Goal: Task Accomplishment & Management: Use online tool/utility

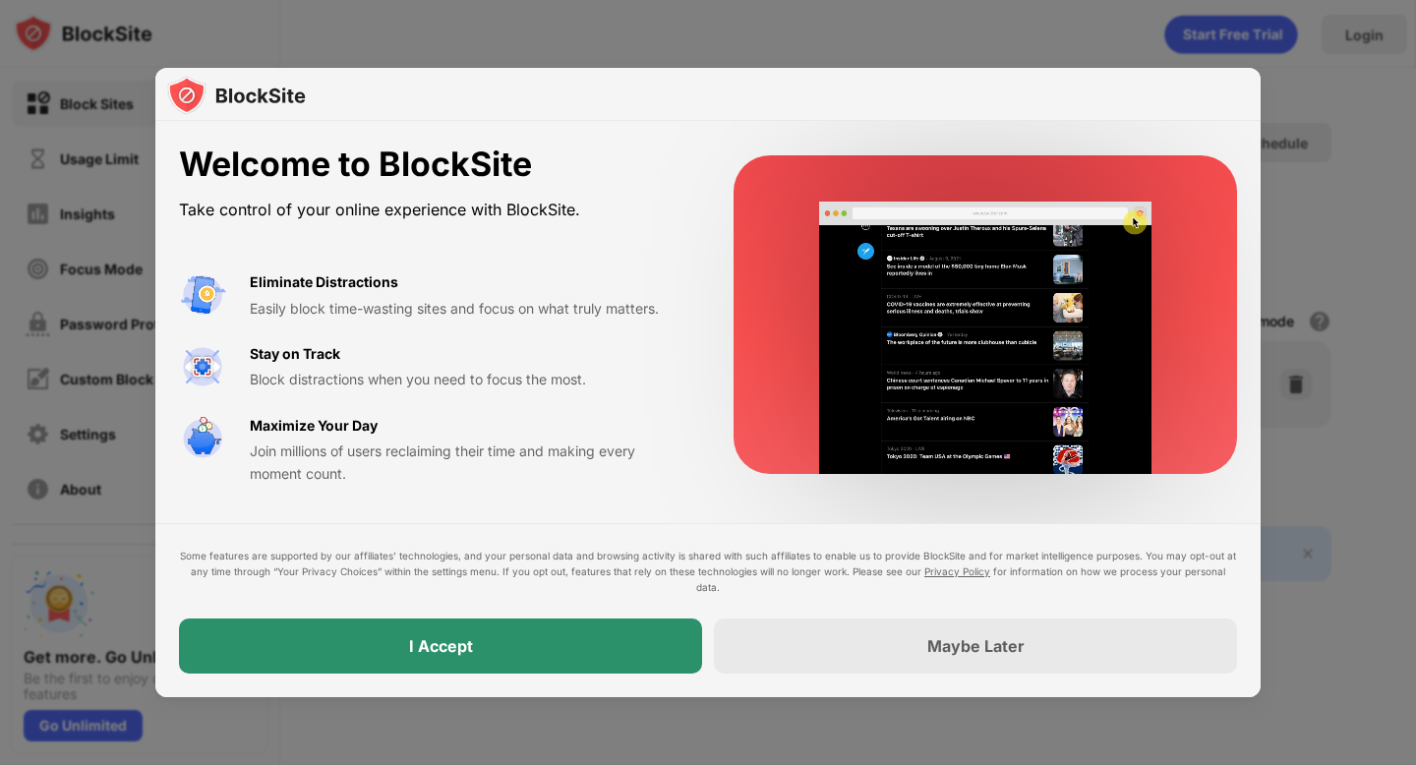
click at [547, 658] on div "I Accept" at bounding box center [440, 646] width 523 height 55
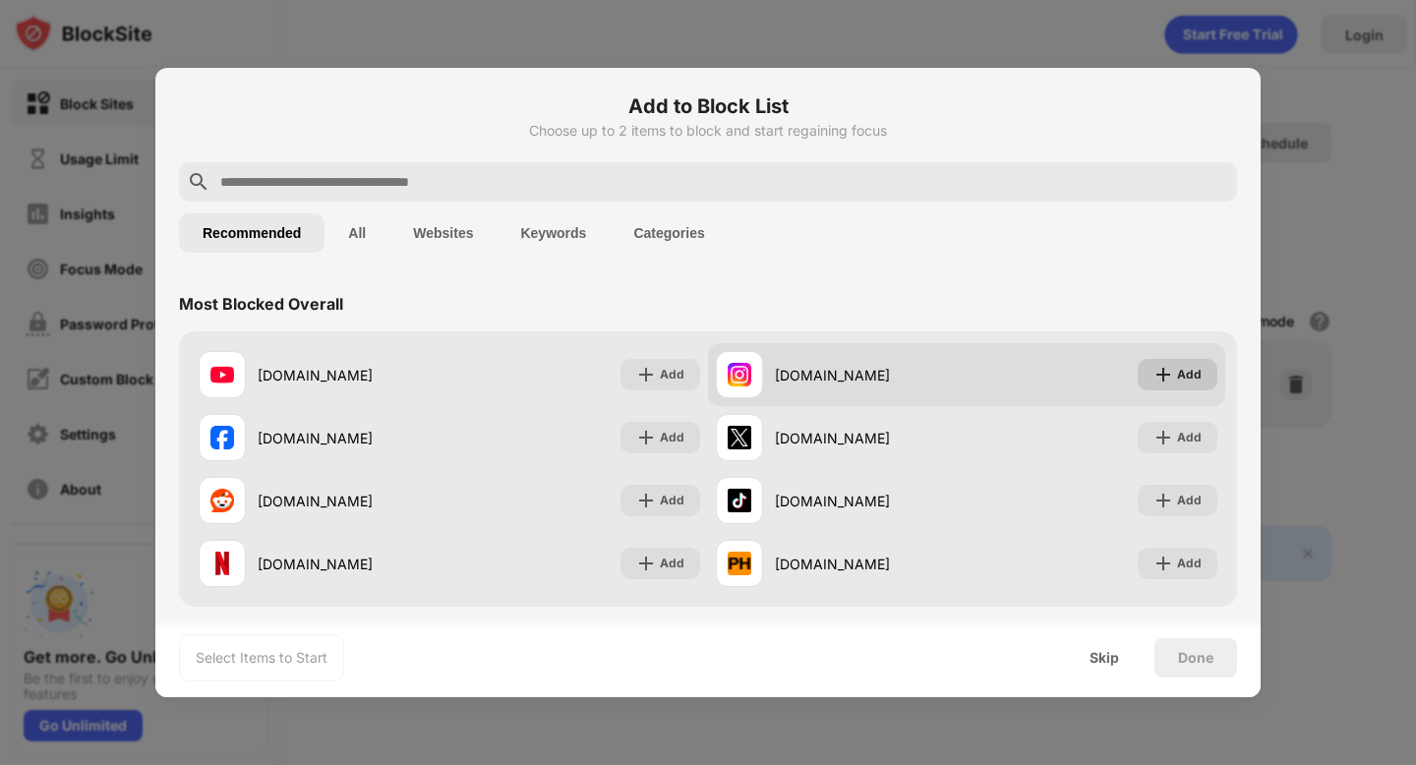
click at [1182, 373] on div "Add" at bounding box center [1189, 375] width 25 height 20
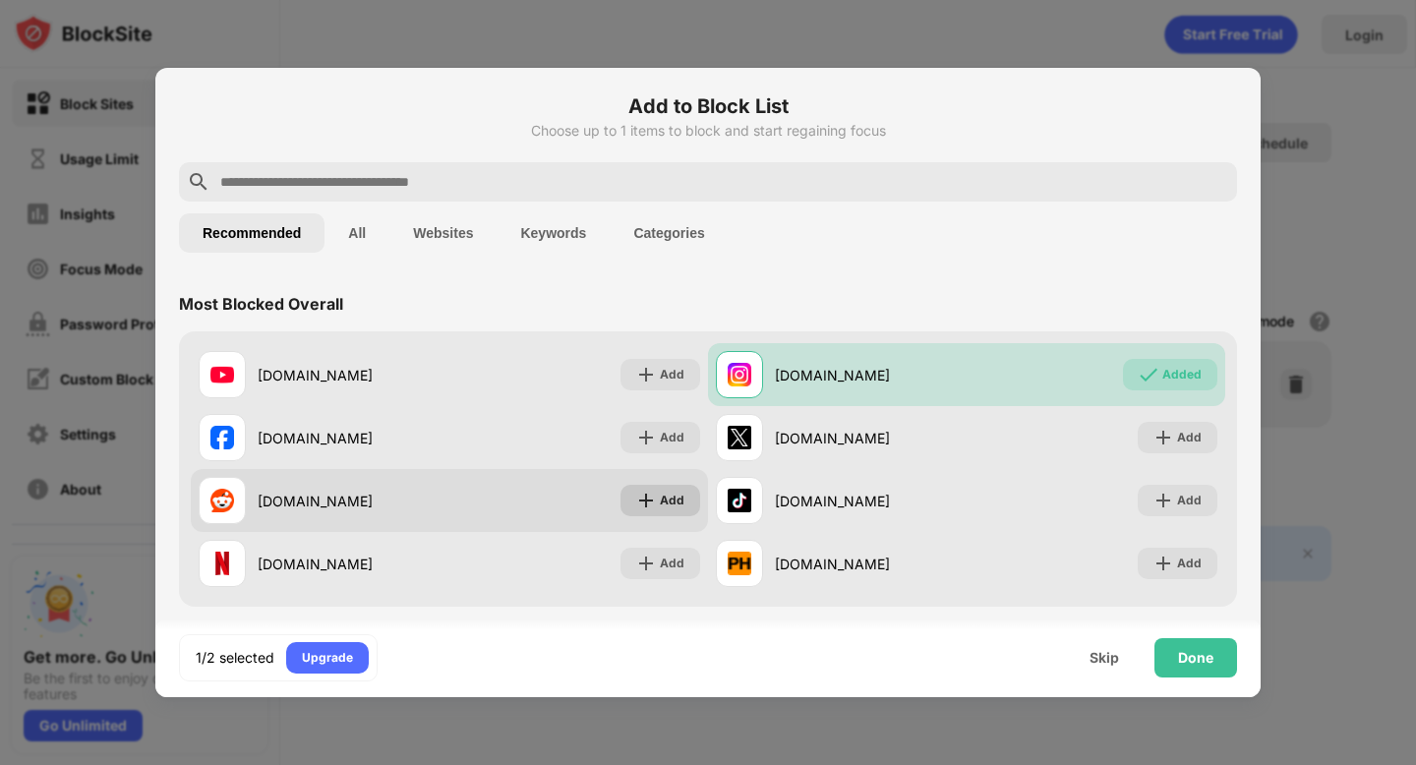
click at [673, 501] on div "Add" at bounding box center [672, 501] width 25 height 20
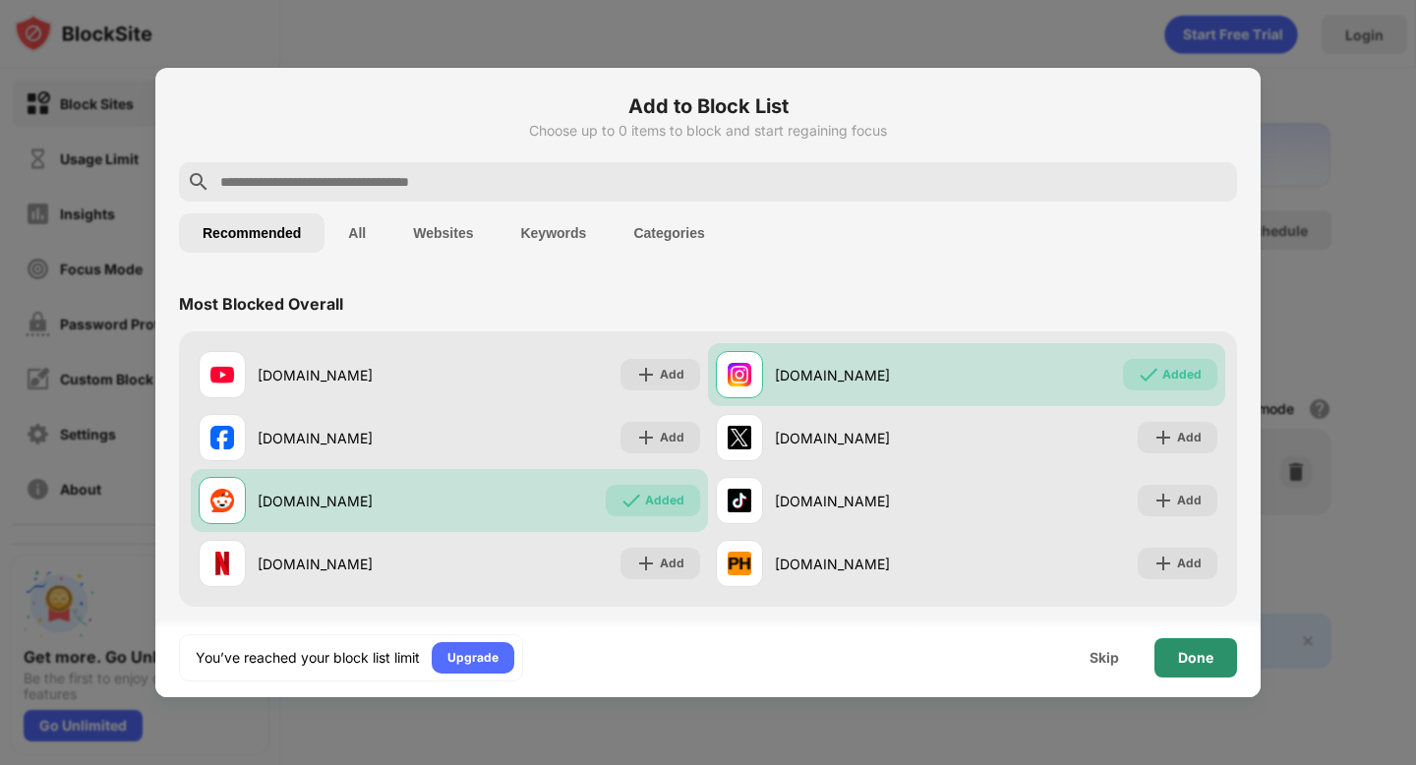
click at [1197, 656] on div "Done" at bounding box center [1195, 658] width 35 height 16
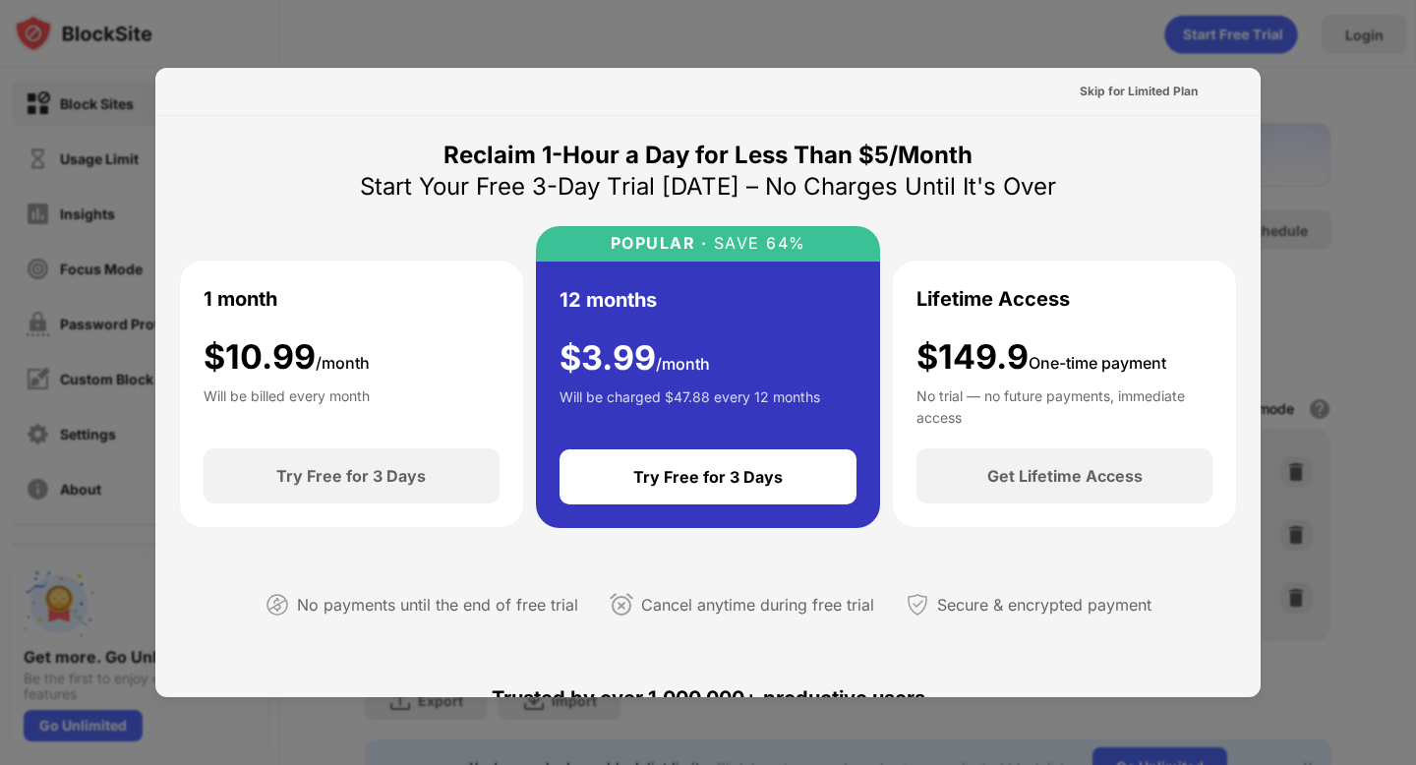
click at [1316, 159] on div at bounding box center [708, 382] width 1416 height 765
click at [1144, 95] on div "Skip for Limited Plan" at bounding box center [1139, 92] width 118 height 20
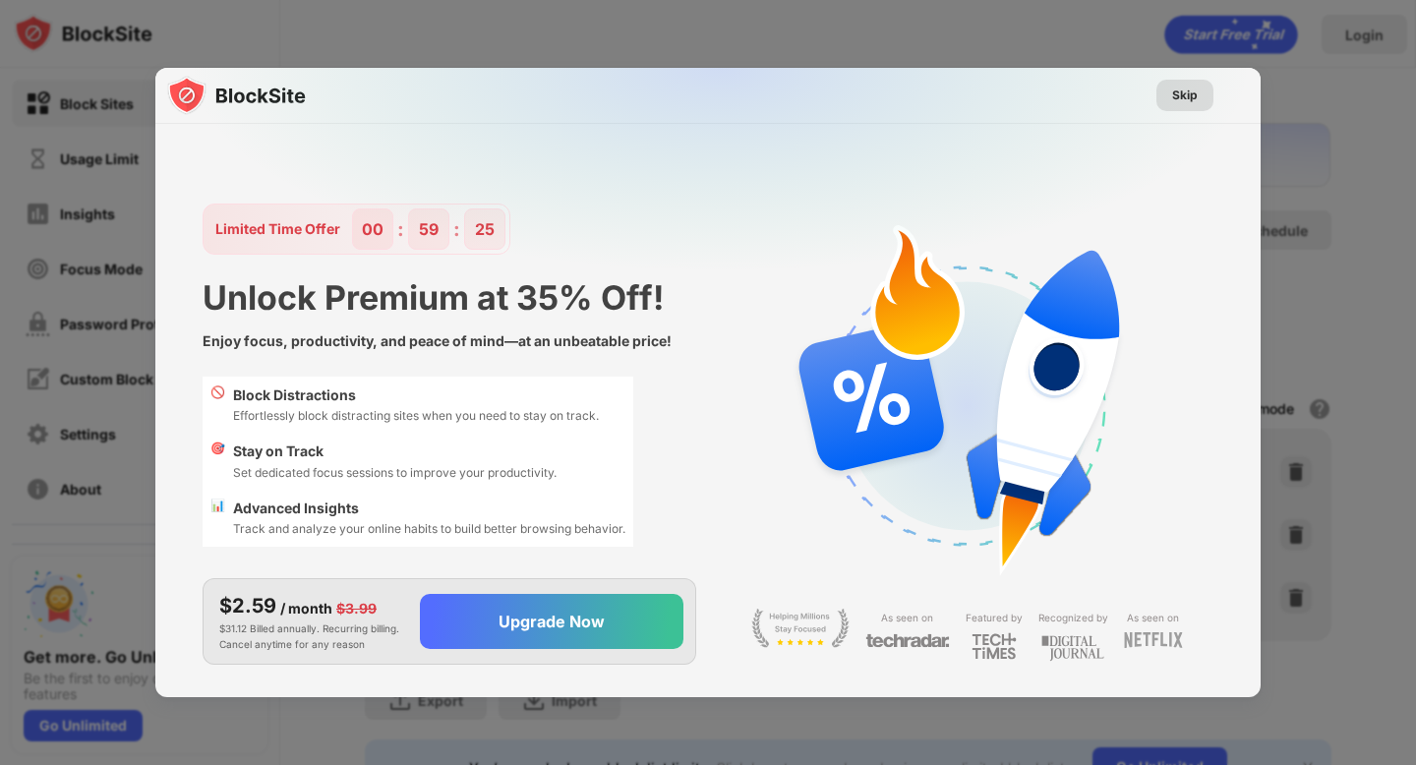
click at [1183, 96] on div "Skip" at bounding box center [1185, 96] width 26 height 20
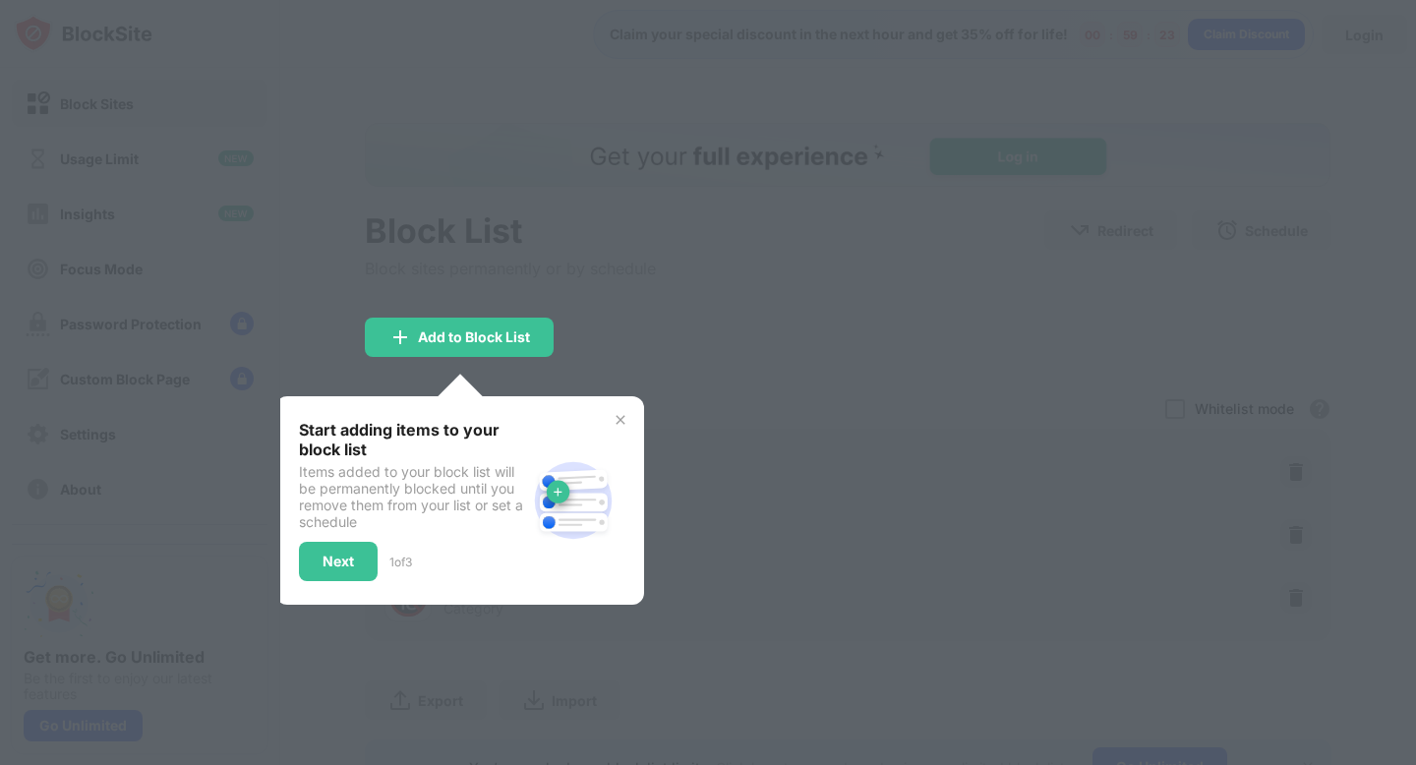
click at [835, 225] on div at bounding box center [708, 382] width 1416 height 765
click at [618, 426] on img at bounding box center [621, 420] width 16 height 16
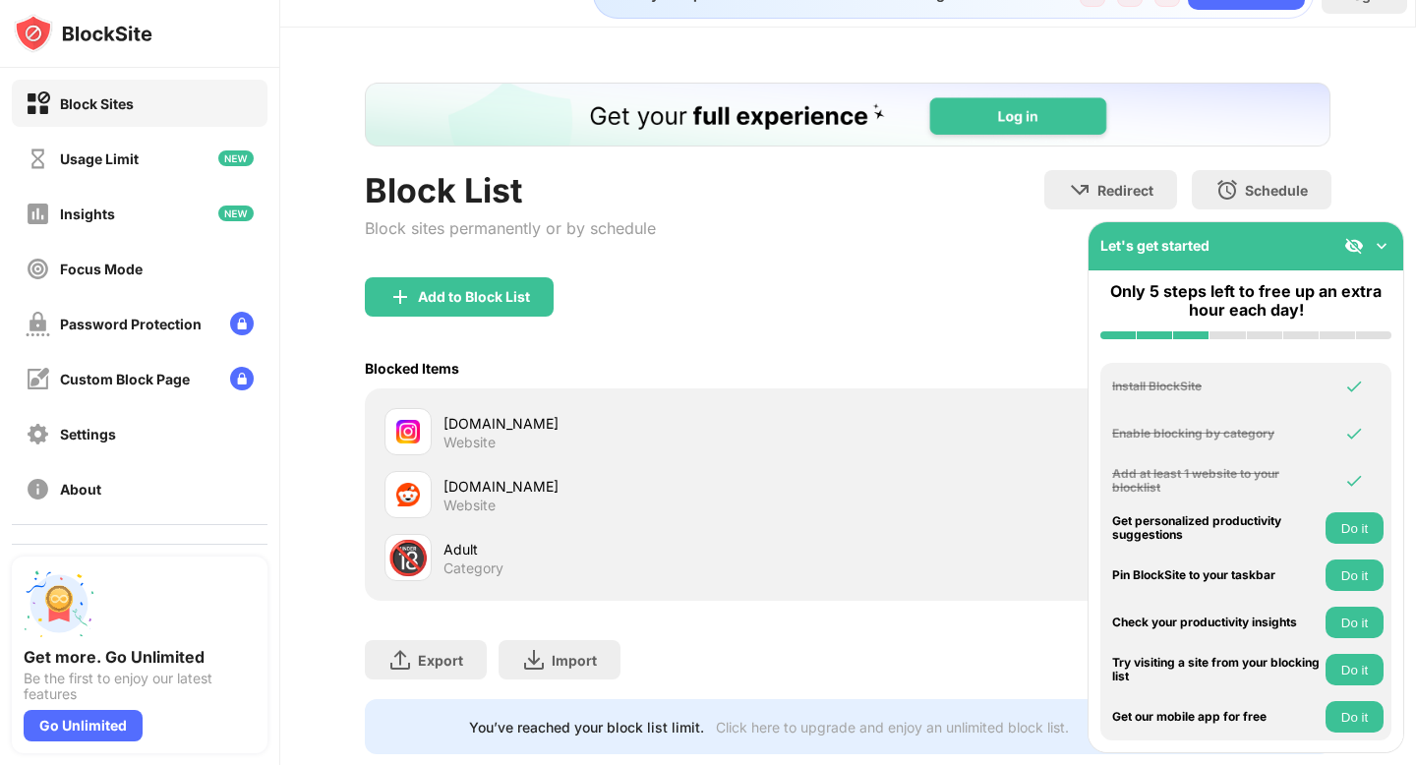
scroll to position [71, 0]
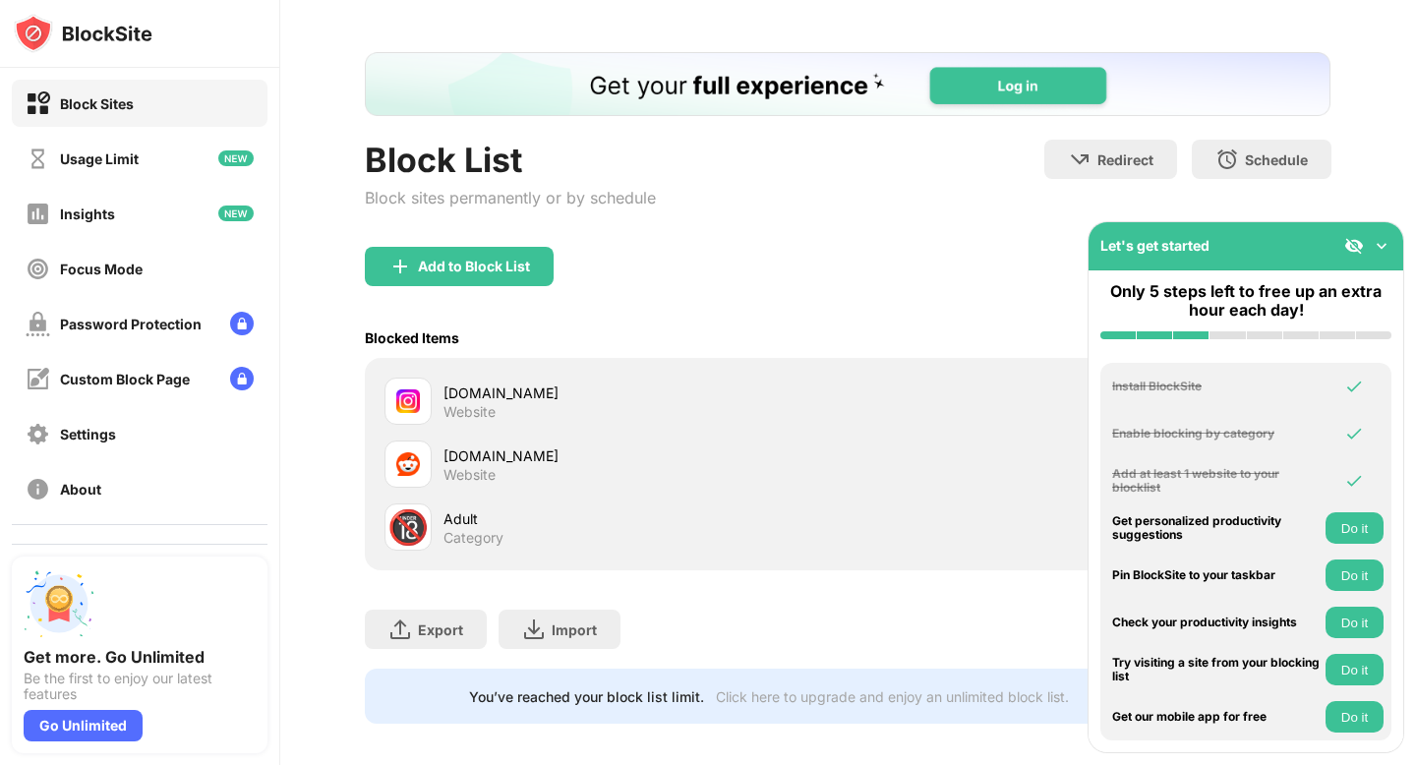
click at [1390, 251] on img at bounding box center [1382, 246] width 20 height 20
